Goal: Task Accomplishment & Management: Use online tool/utility

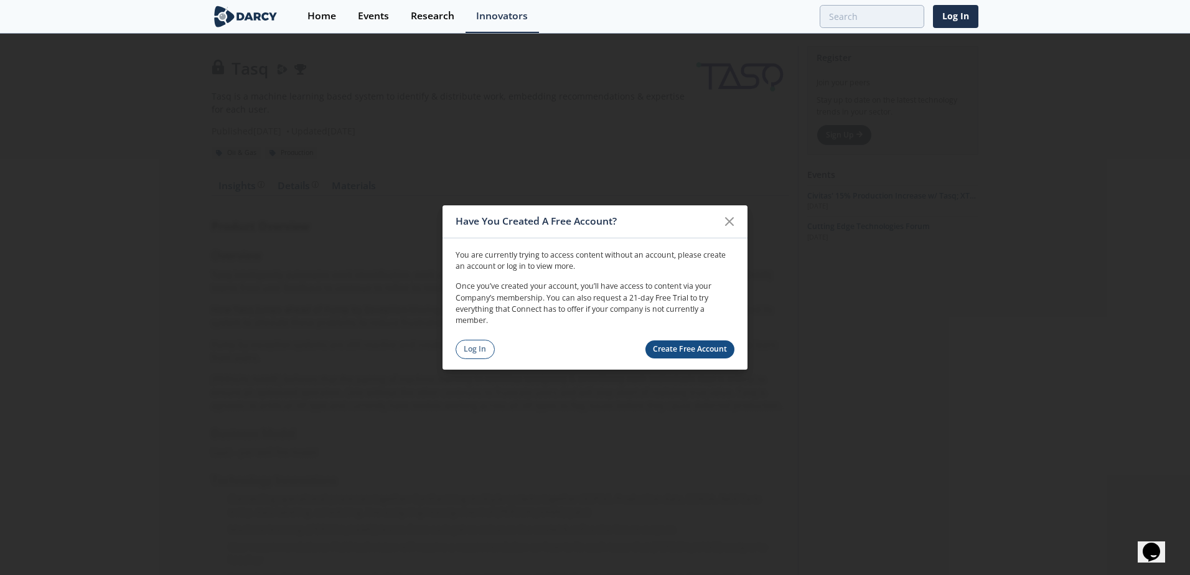
click at [473, 349] on link "Log In" at bounding box center [475, 349] width 39 height 19
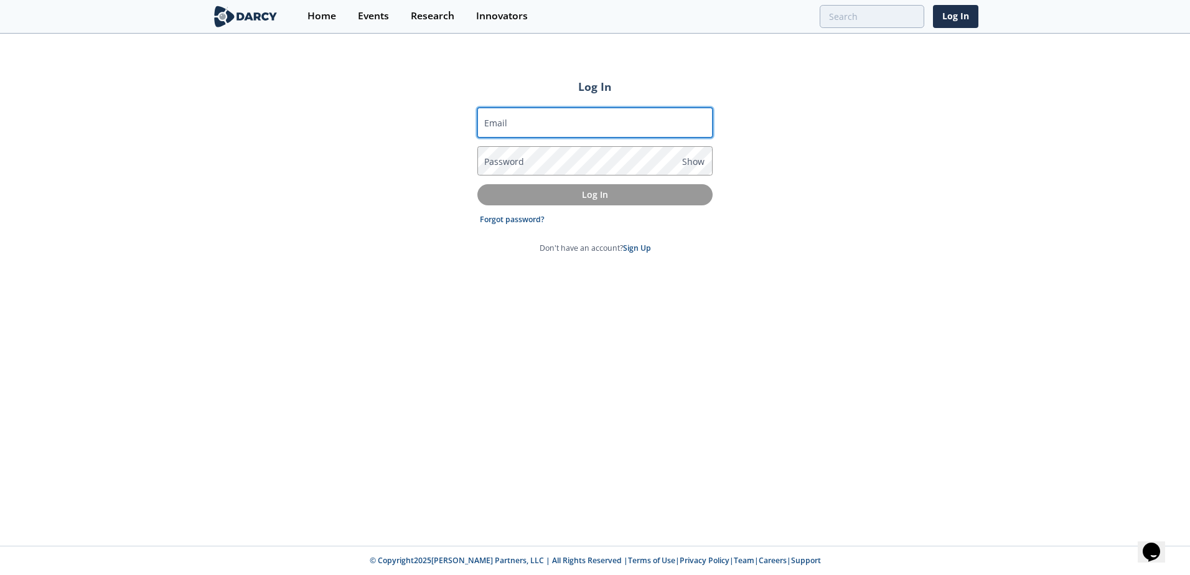
type input "[EMAIL_ADDRESS][DOMAIN_NAME]"
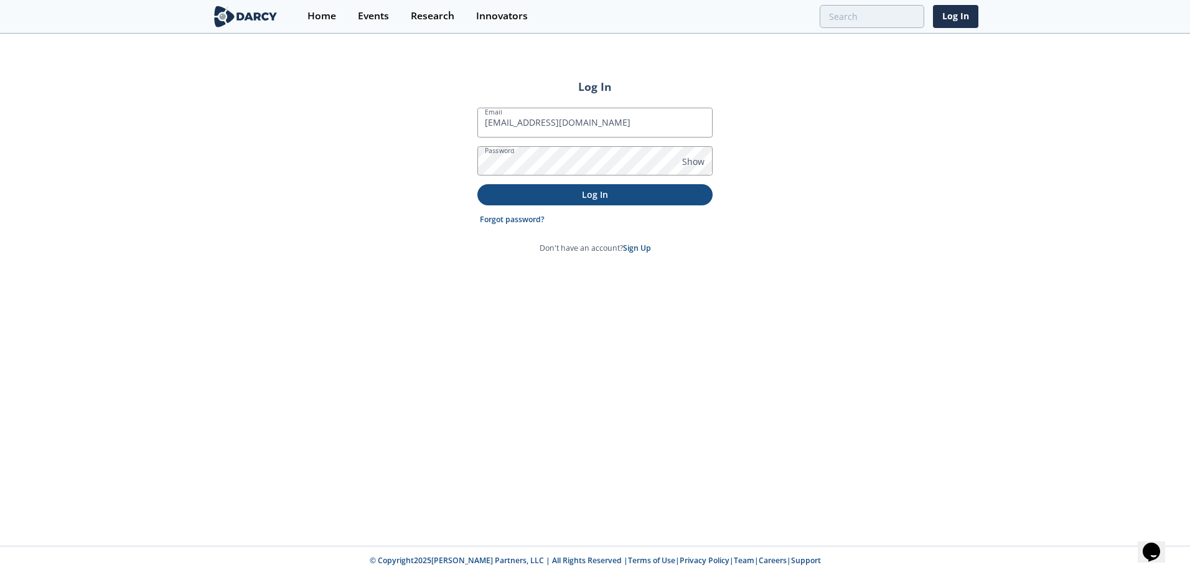
click at [540, 196] on p "Log In" at bounding box center [595, 194] width 218 height 13
